Goal: Obtain resource: Download file/media

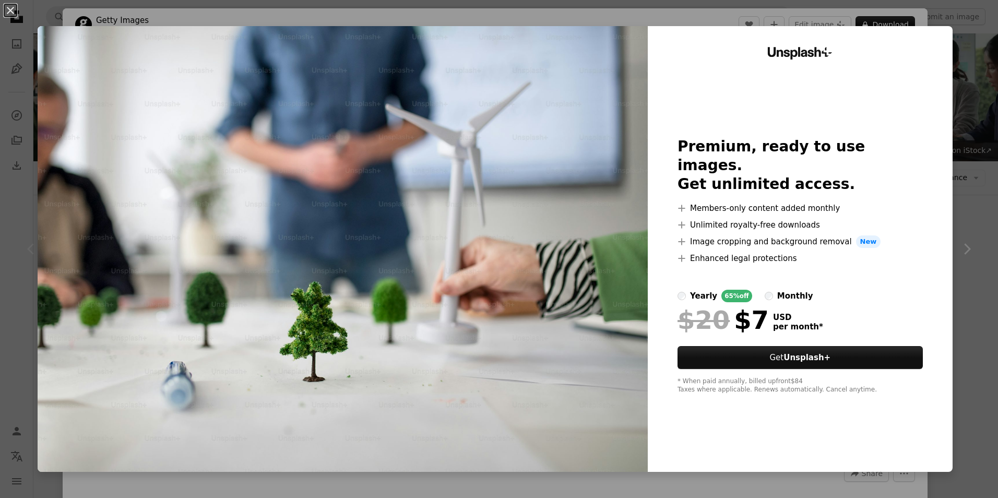
click at [879, 24] on div "An X shape Unsplash+ Premium, ready to use images. Get unlimited access. A plus…" at bounding box center [499, 249] width 998 height 498
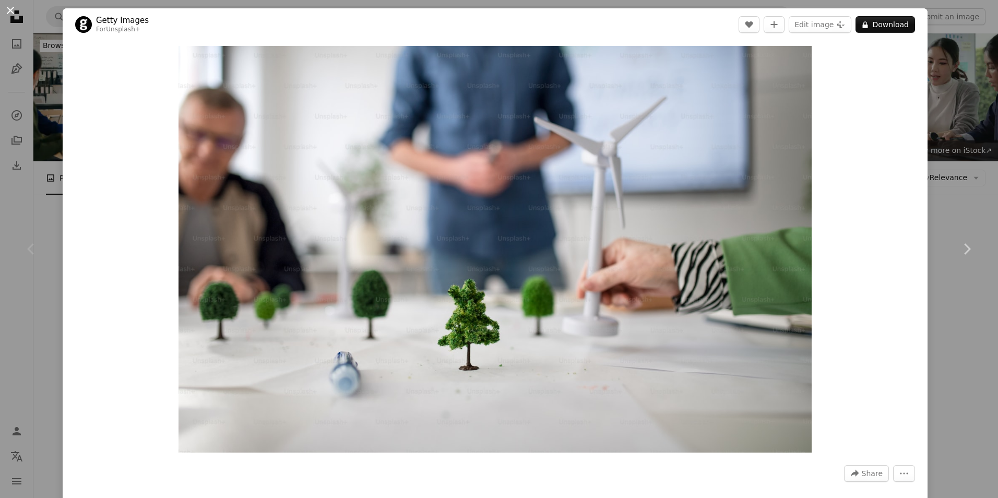
click at [11, 9] on button "An X shape" at bounding box center [10, 10] width 13 height 13
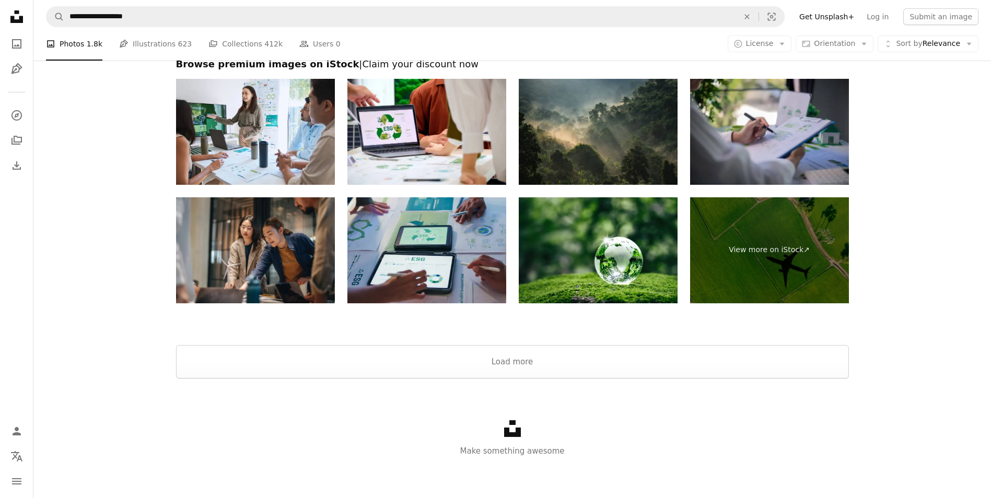
scroll to position [1943, 0]
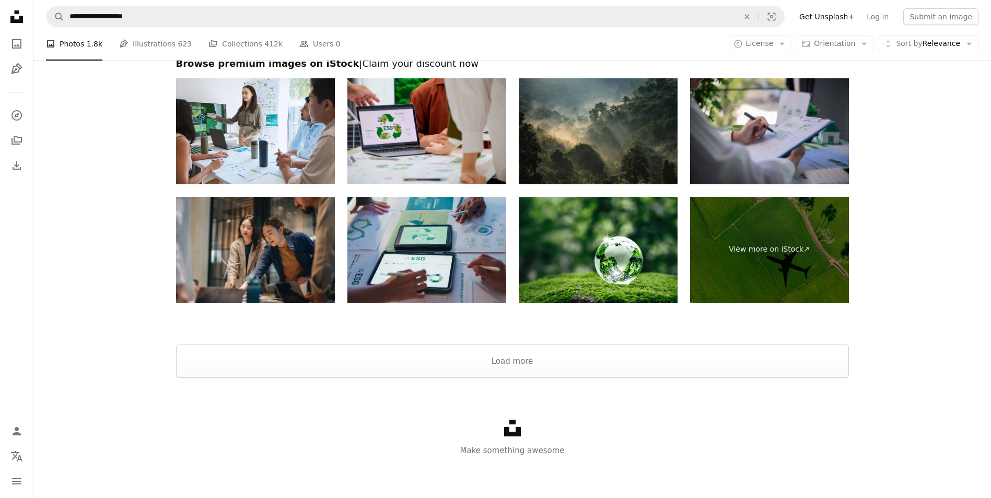
click at [431, 131] on img at bounding box center [426, 131] width 159 height 106
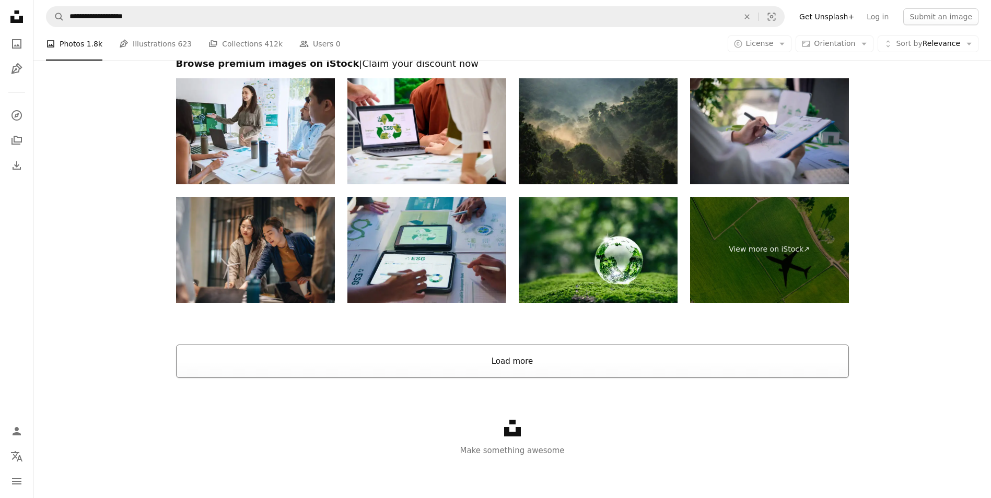
click at [496, 358] on button "Load more" at bounding box center [512, 361] width 673 height 33
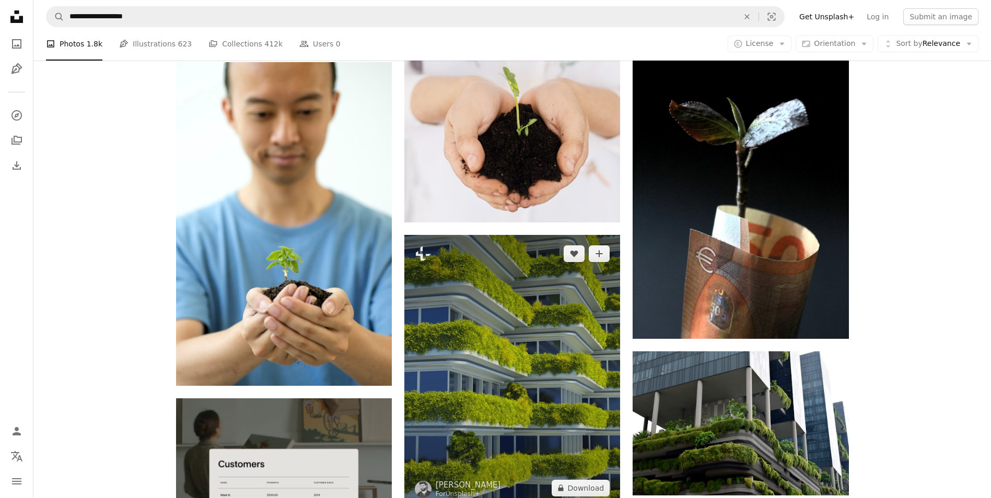
click at [495, 297] on img at bounding box center [512, 371] width 216 height 272
